Goal: Information Seeking & Learning: Learn about a topic

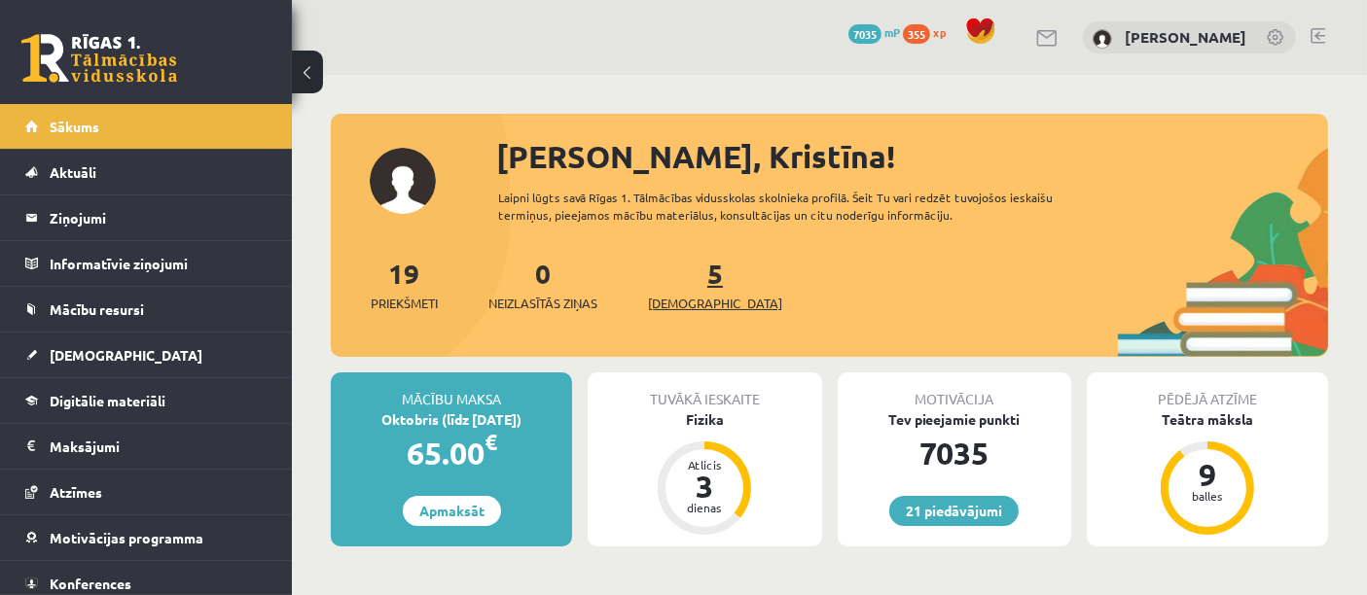
click at [684, 306] on span "[DEMOGRAPHIC_DATA]" at bounding box center [715, 303] width 134 height 19
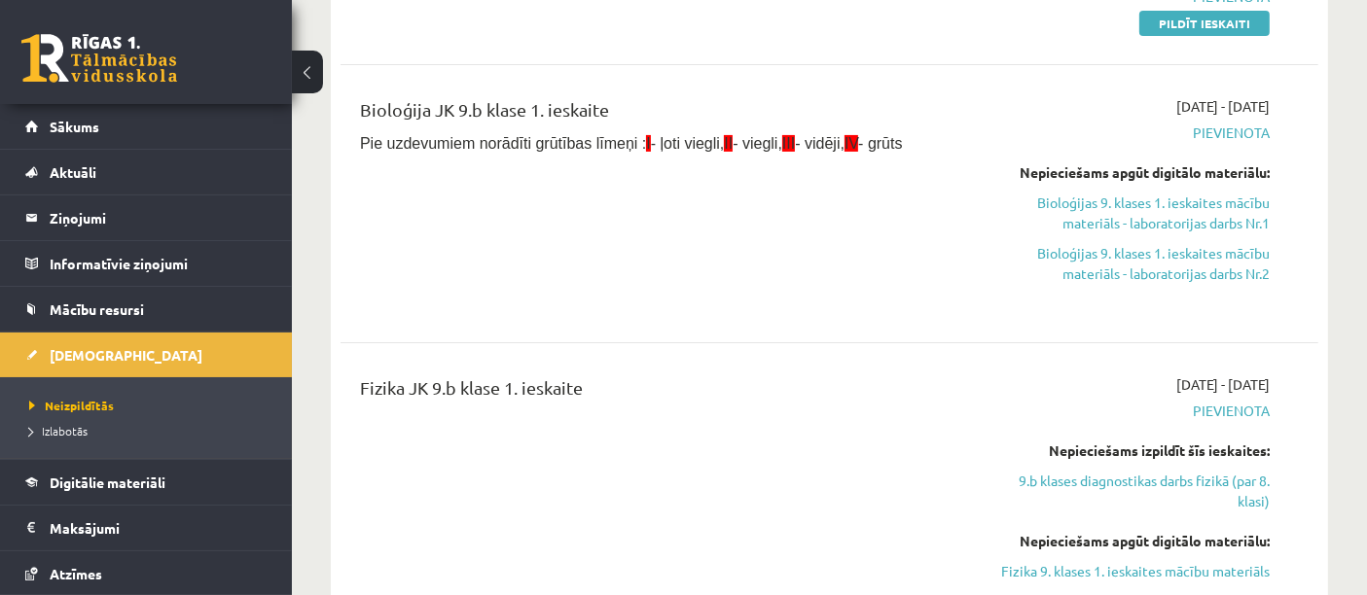
scroll to position [372, 0]
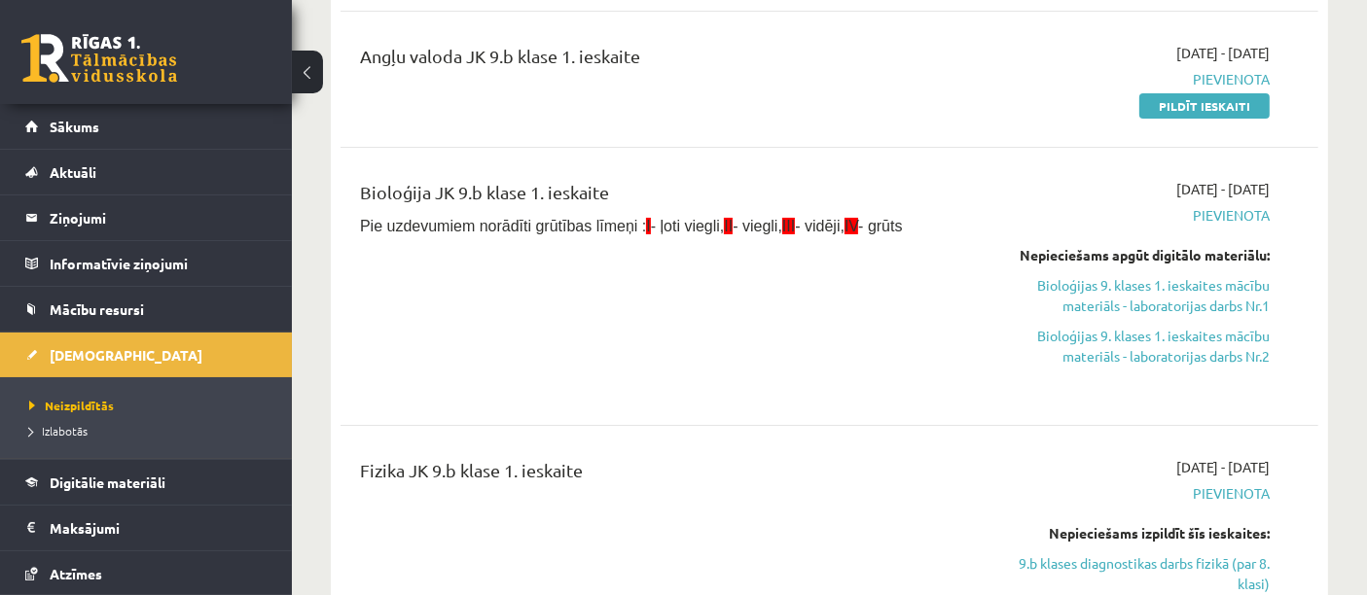
drag, startPoint x: 1126, startPoint y: 302, endPoint x: 767, endPoint y: 66, distance: 429.3
click at [1126, 302] on link "Bioloģijas 9. klases 1. ieskaites mācību materiāls - laboratorijas darbs Nr.1" at bounding box center [1128, 295] width 284 height 41
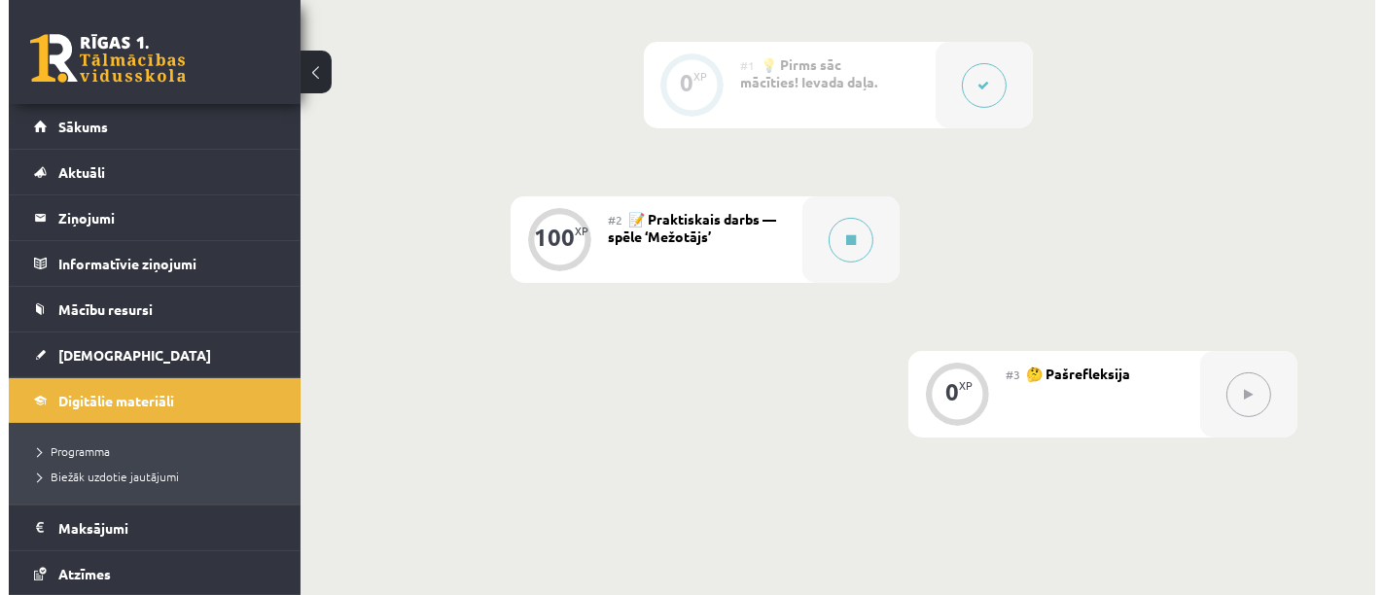
scroll to position [478, 0]
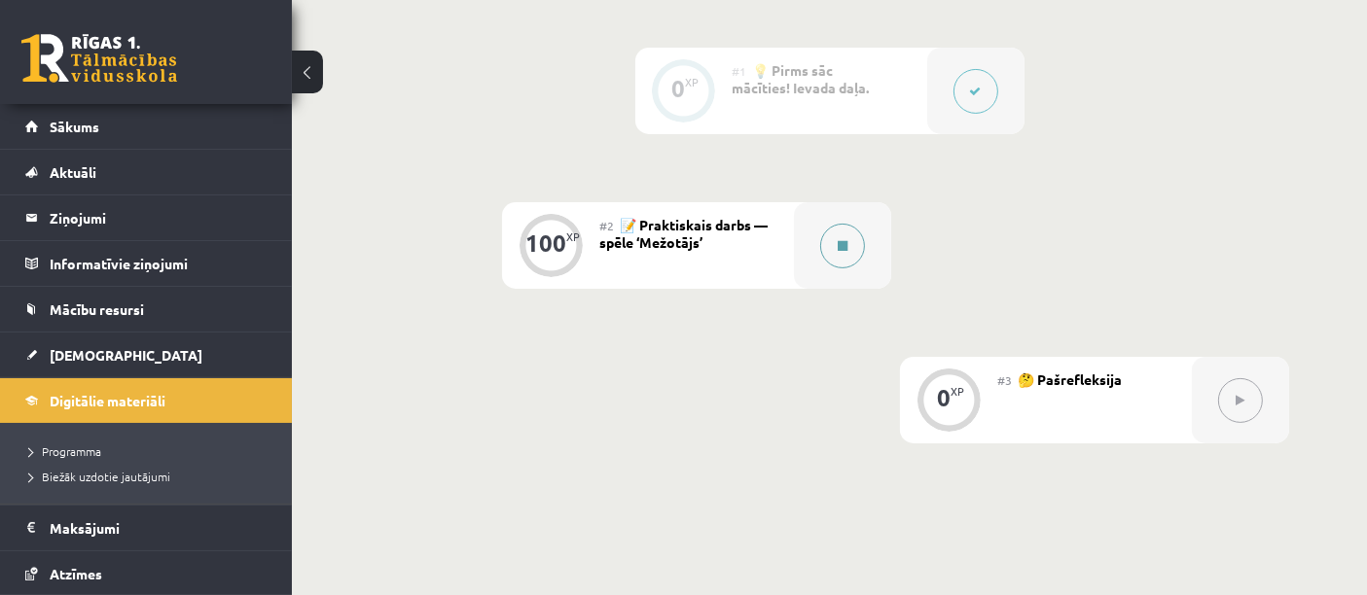
click at [825, 245] on button at bounding box center [842, 246] width 45 height 45
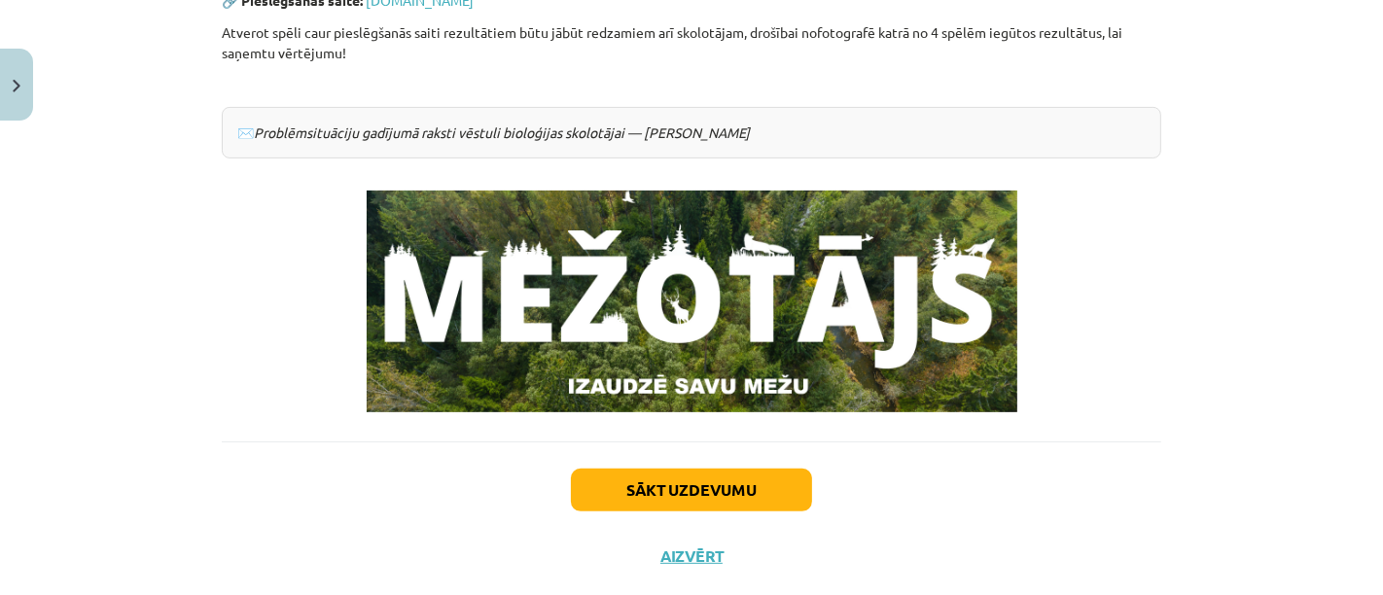
scroll to position [600, 0]
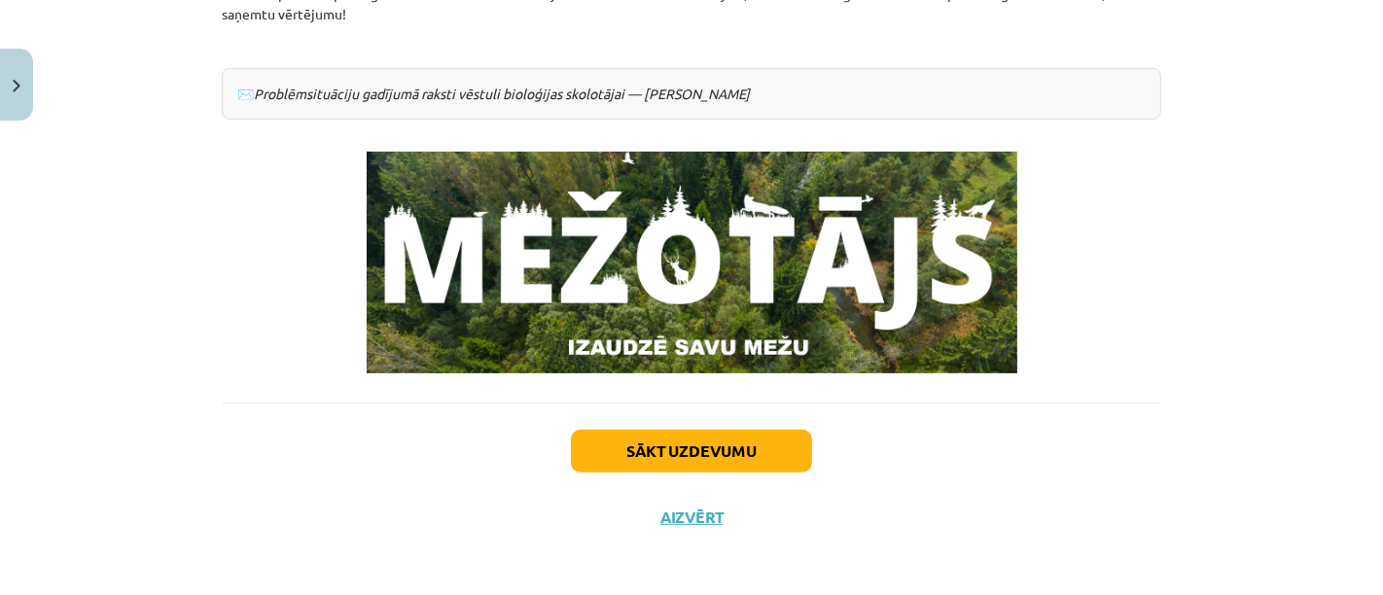
click at [761, 263] on img at bounding box center [692, 263] width 651 height 222
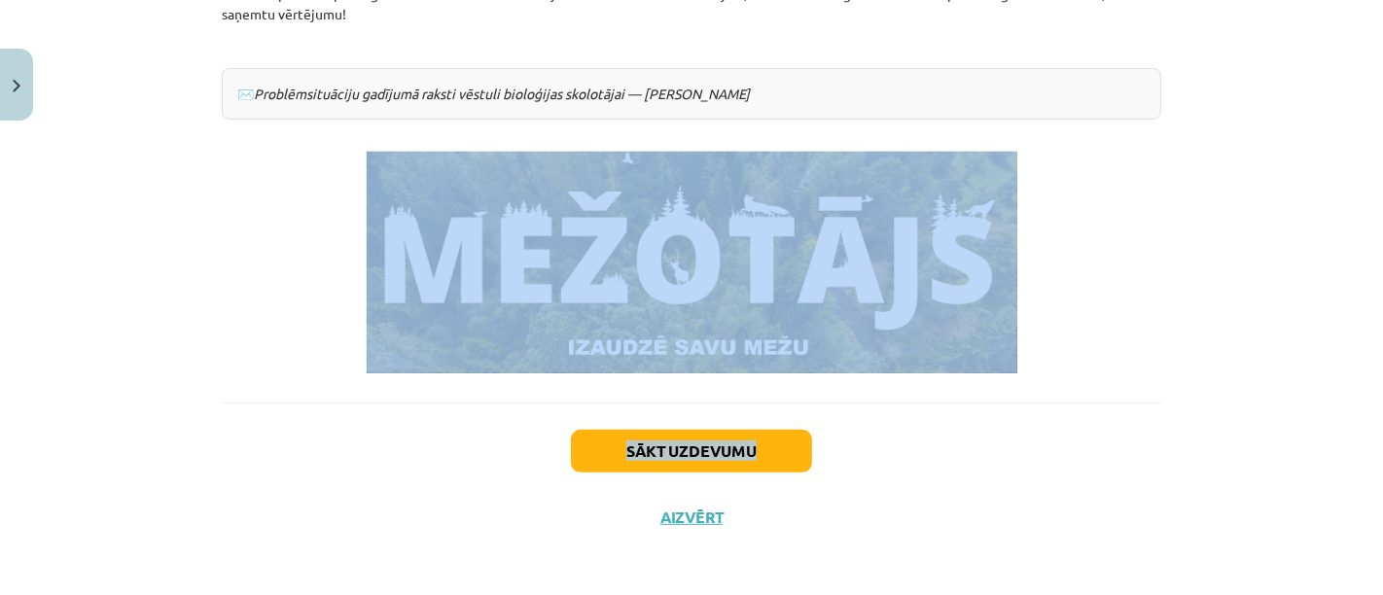
drag, startPoint x: 1365, startPoint y: 412, endPoint x: 1365, endPoint y: 302, distance: 110.9
click at [1365, 302] on div "Mācību tēma: Bioloģijas 9. klases 1. ieskaites mācību materiāls - laboratorijas…" at bounding box center [691, 297] width 1383 height 595
click at [1329, 276] on div "Mācību tēma: Bioloģijas 9. klases 1. ieskaites mācību materiāls - laboratorijas…" at bounding box center [691, 297] width 1383 height 595
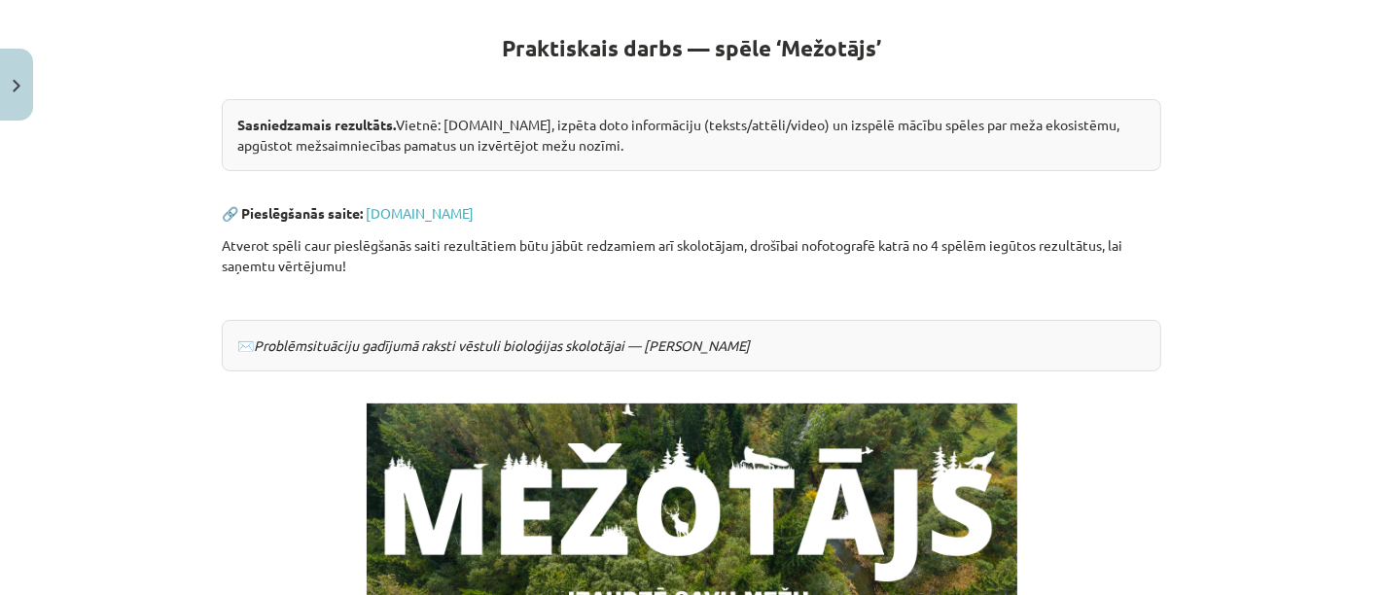
scroll to position [309, 0]
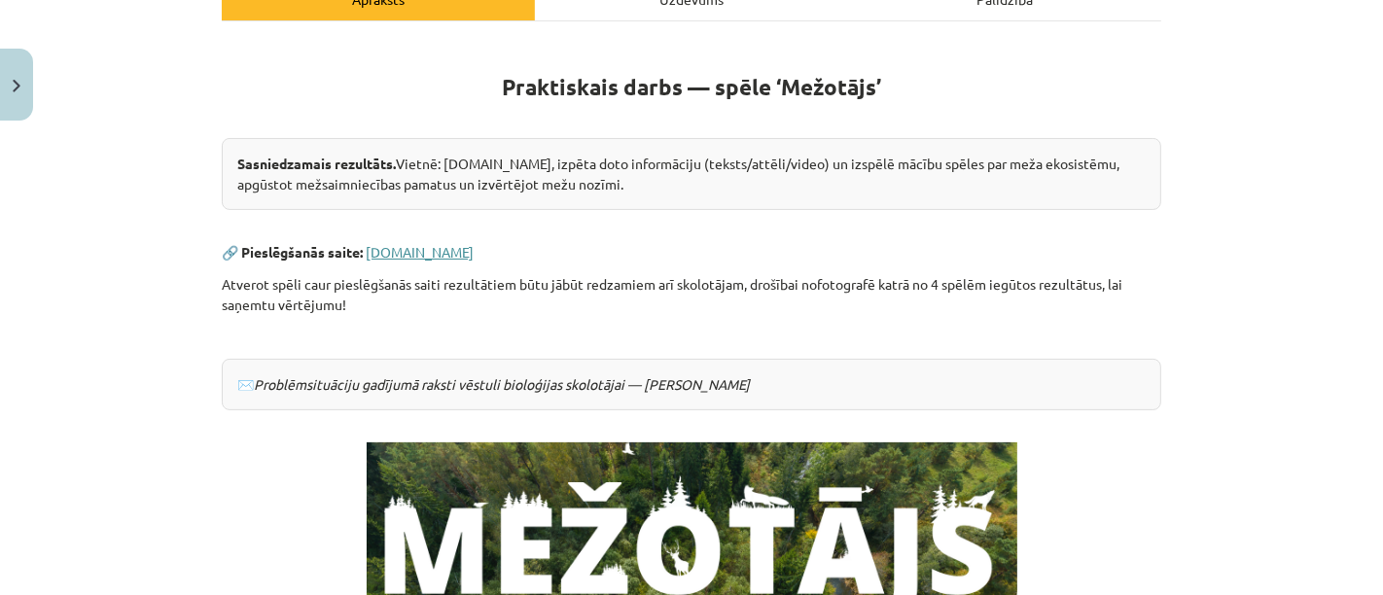
click at [419, 250] on link "[DOMAIN_NAME]" at bounding box center [420, 252] width 108 height 18
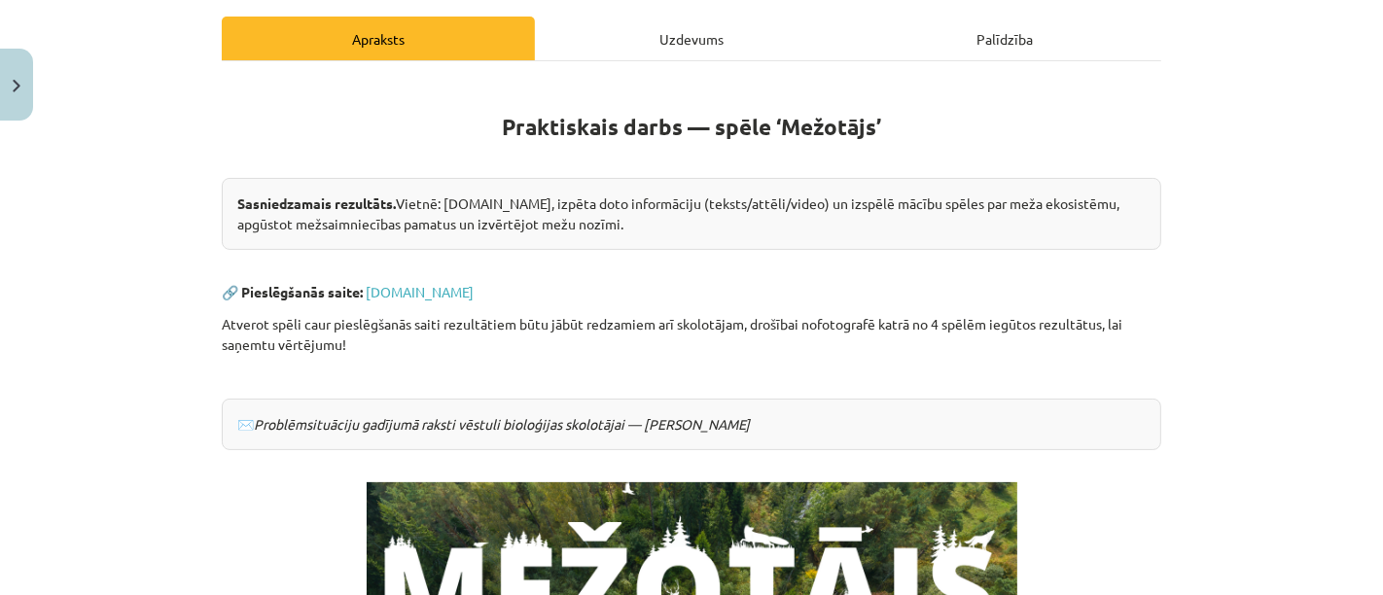
scroll to position [258, 0]
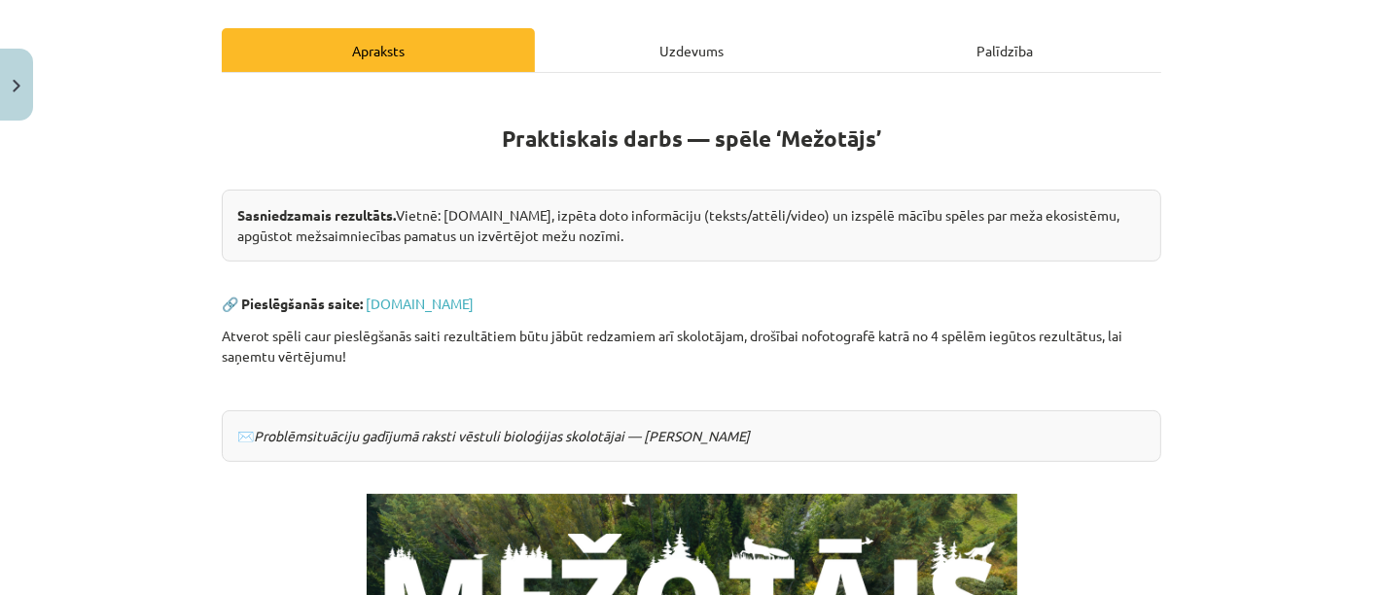
click at [685, 65] on div "Uzdevums" at bounding box center [691, 50] width 313 height 44
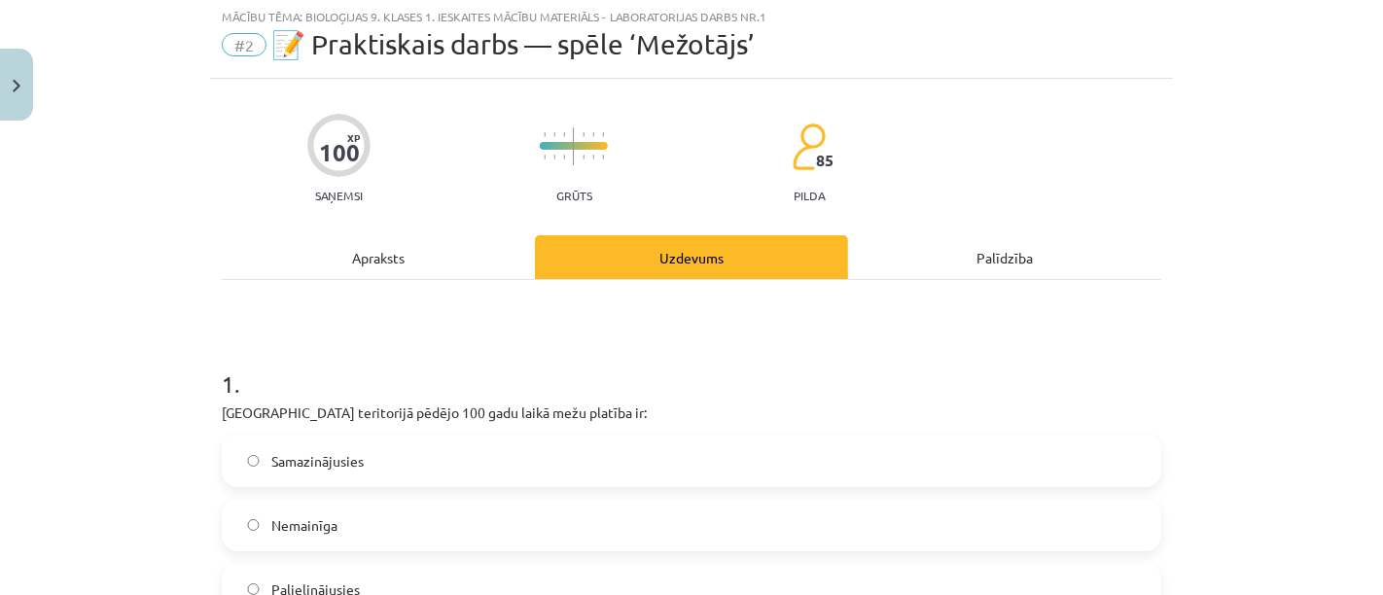
scroll to position [48, 0]
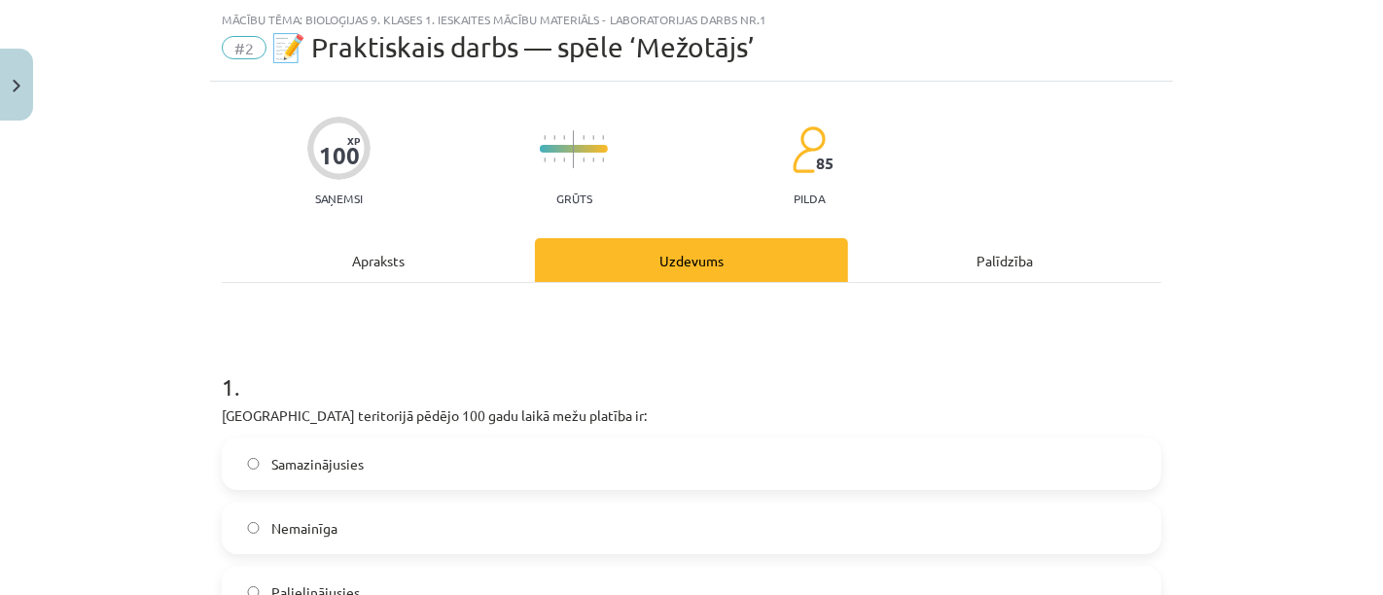
click at [394, 257] on div "Apraksts" at bounding box center [378, 260] width 313 height 44
